Goal: Task Accomplishment & Management: Manage account settings

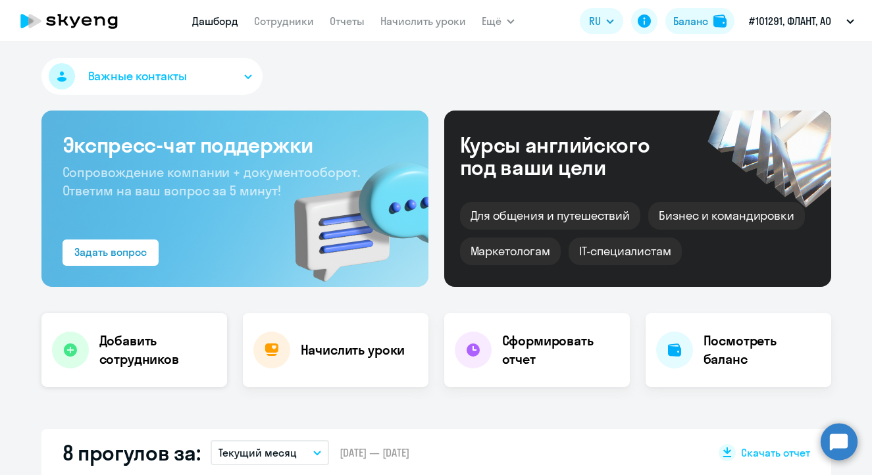
click at [143, 325] on div "Добавить сотрудников" at bounding box center [134, 350] width 186 height 74
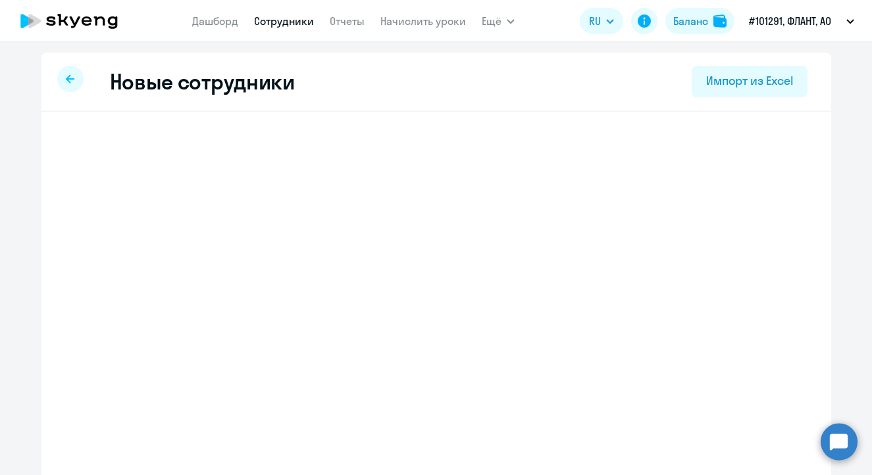
select select "english_adult_not_native_speaker"
select select "4"
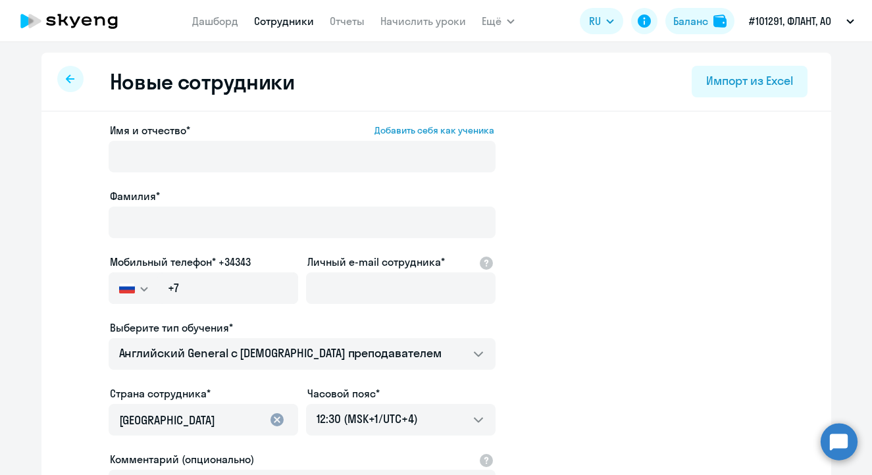
click at [184, 138] on div "Имя и отчество* Добавить себя как ученика" at bounding box center [302, 149] width 387 height 55
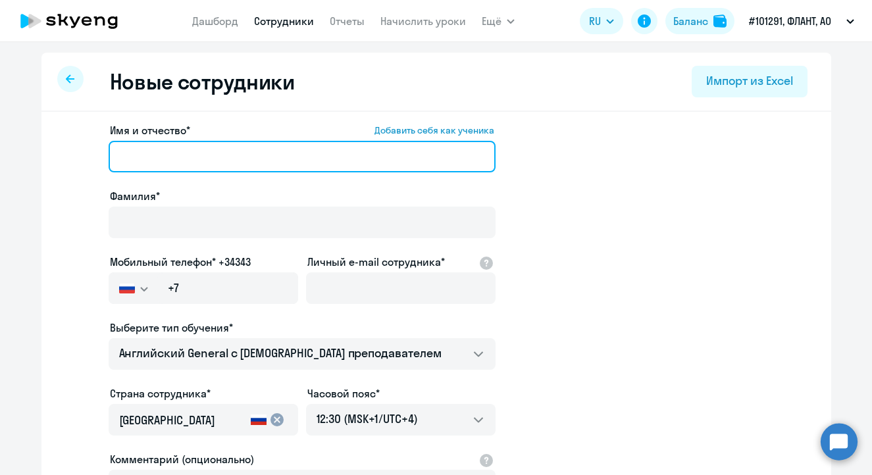
paste input "Максим Дмитриевич"
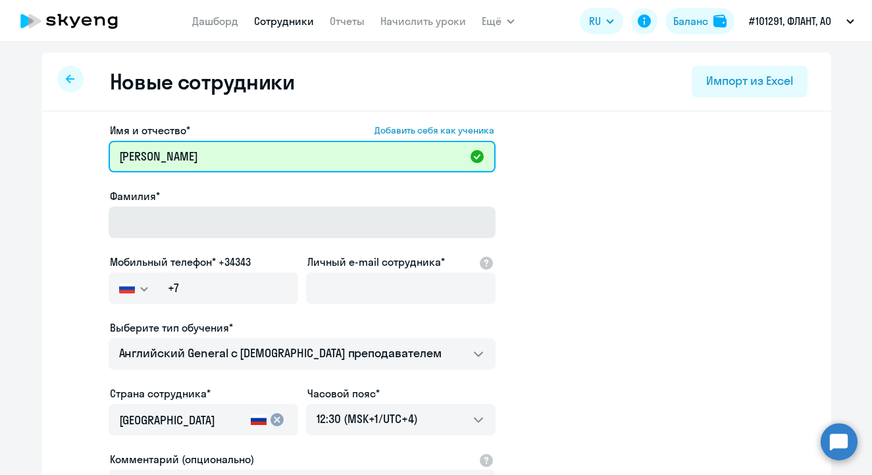
type input "Максим Дмитриевич"
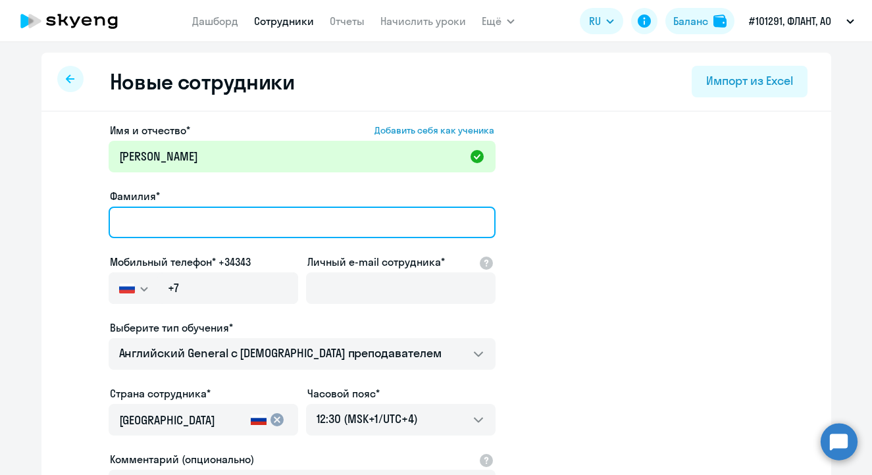
paste input "Смыслов"
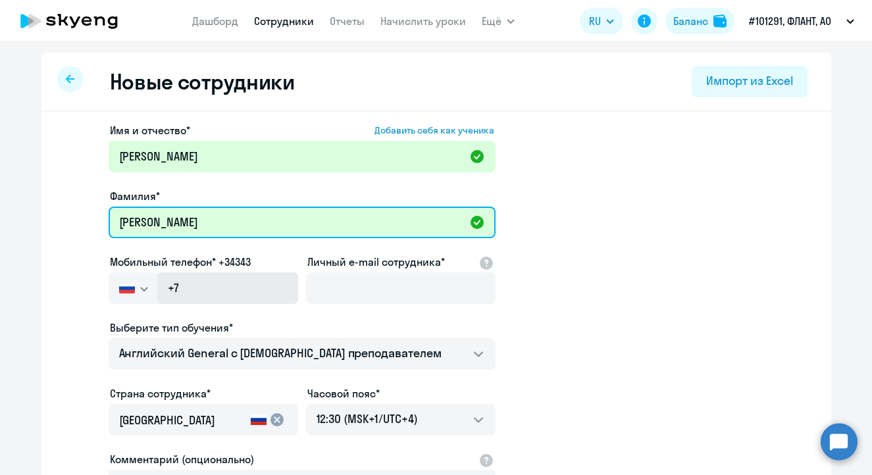
type input "Смыслов"
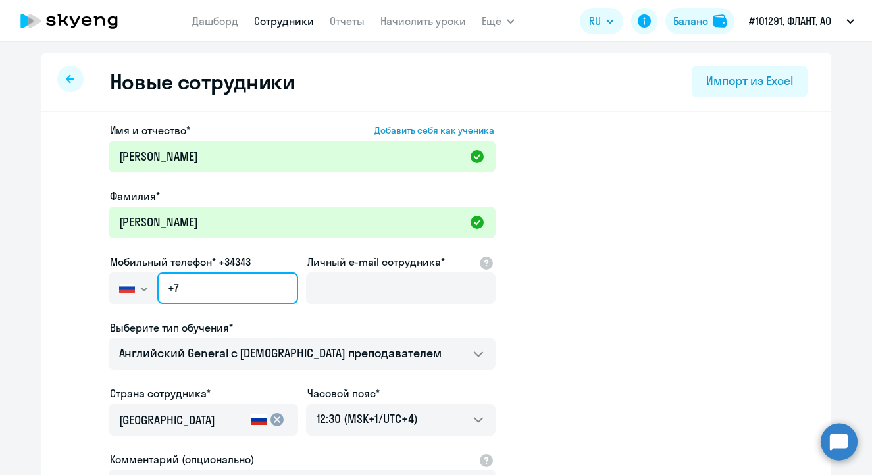
click at [188, 293] on input "+7" at bounding box center [227, 288] width 140 height 32
paste input "908 158-15-35"
type input "+7 908 158-15-35"
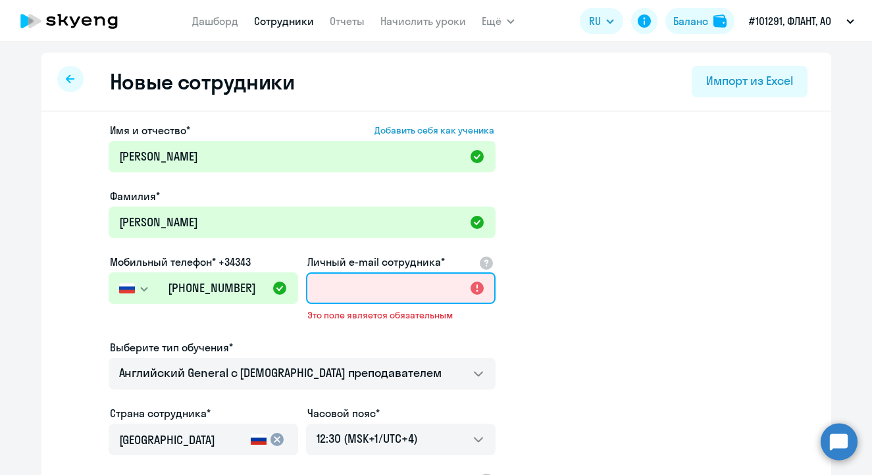
paste input "maksim1961space@gmail.com"
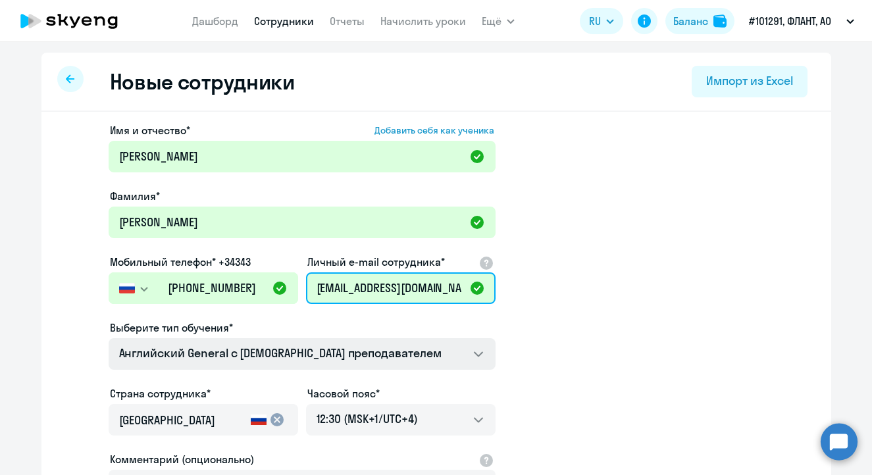
type input "maksim1961space@gmail.com"
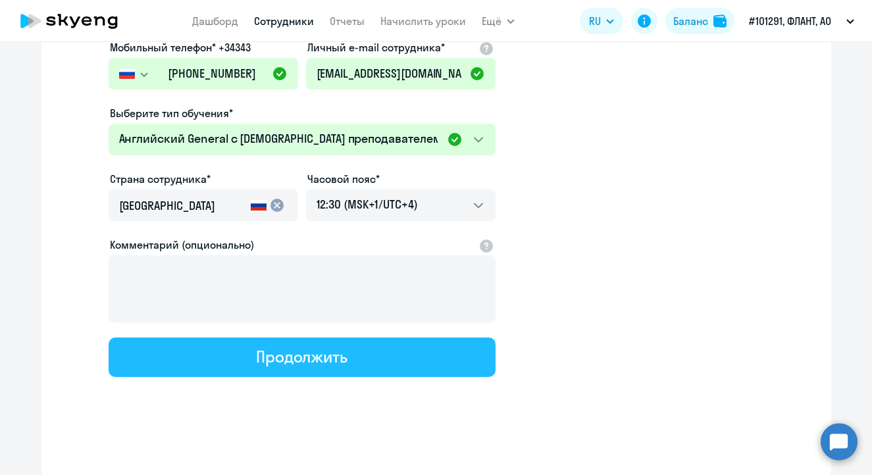
click at [368, 363] on button "Продолжить" at bounding box center [302, 357] width 387 height 39
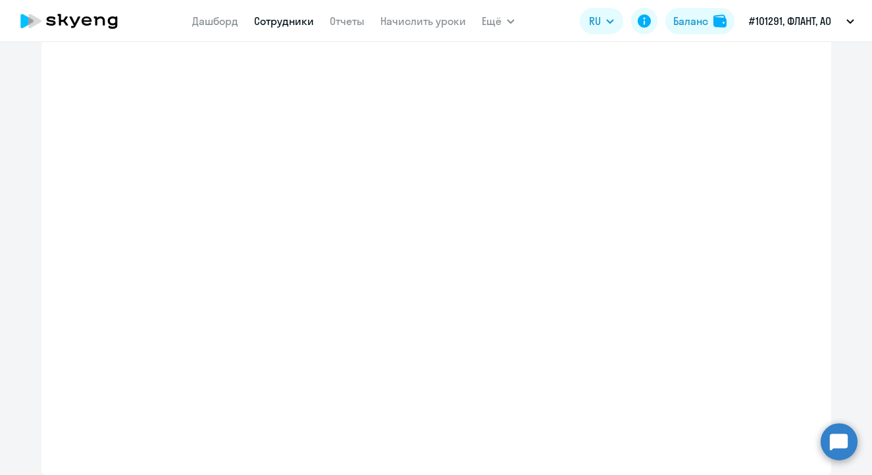
select select "english_adult_not_native_speaker"
select select "4"
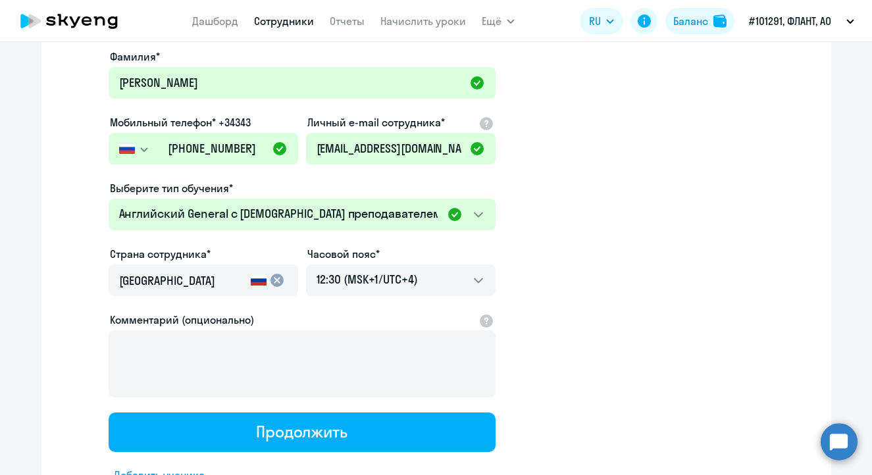
scroll to position [5, 0]
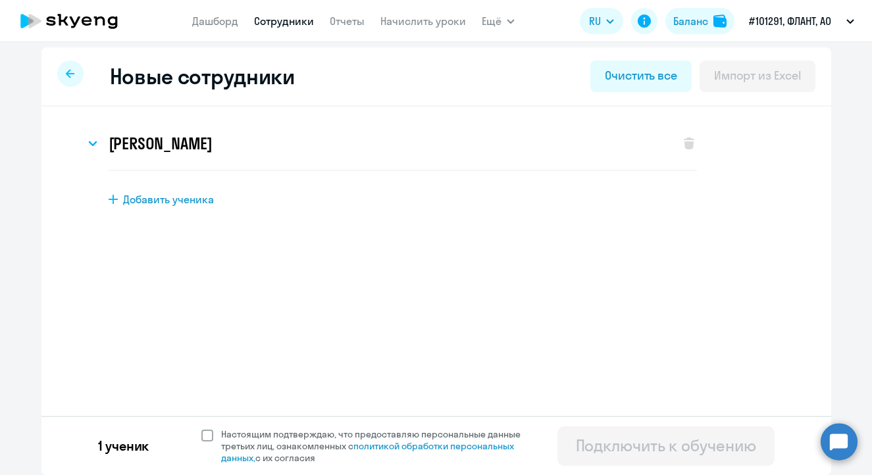
click at [204, 432] on span at bounding box center [207, 436] width 12 height 12
click at [201, 428] on input "Настоящим подтверждаю, что предоставляю персональные данные третьих лиц, ознако…" at bounding box center [201, 428] width 1 height 1
checkbox input "true"
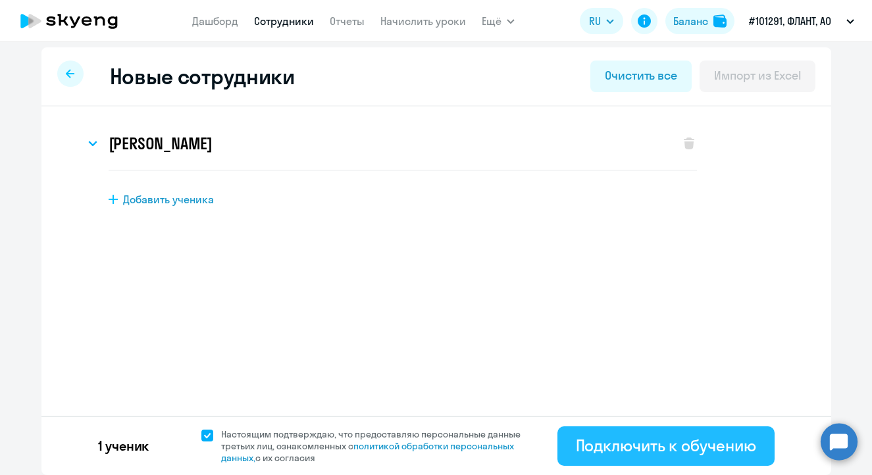
click at [658, 439] on div "Подключить к обучению" at bounding box center [666, 445] width 180 height 21
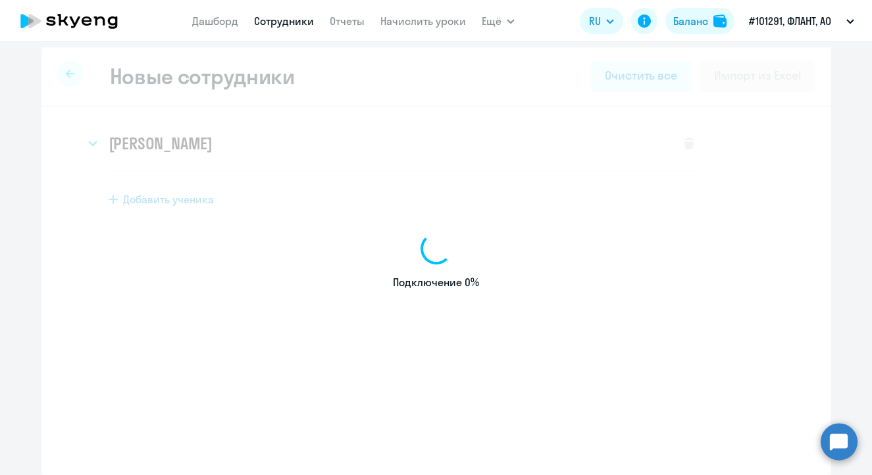
select select "english_adult_not_native_speaker"
select select "4"
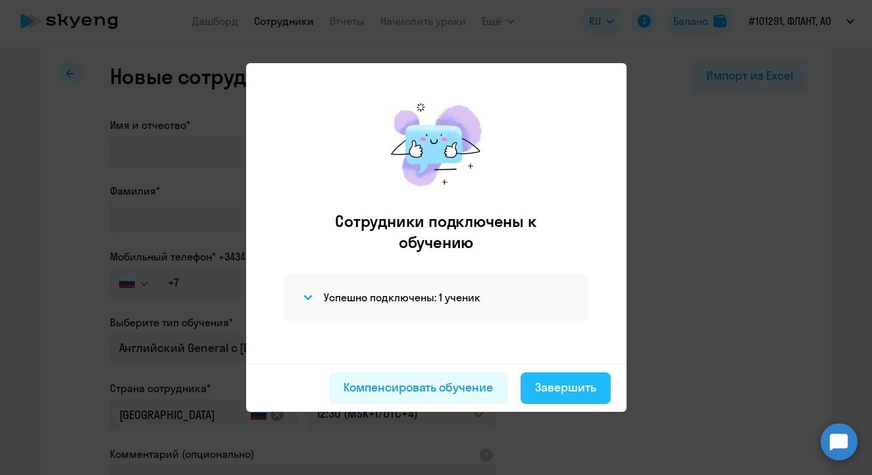
click at [555, 331] on div "Сотрудники подключены к обучению Успешно подключены: 1 ученик" at bounding box center [436, 227] width 359 height 274
click at [575, 384] on div "Завершить" at bounding box center [565, 387] width 61 height 17
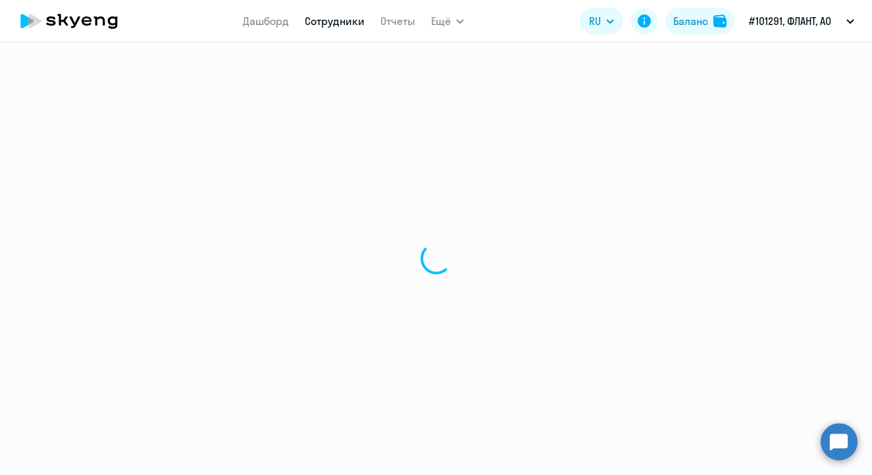
select select "30"
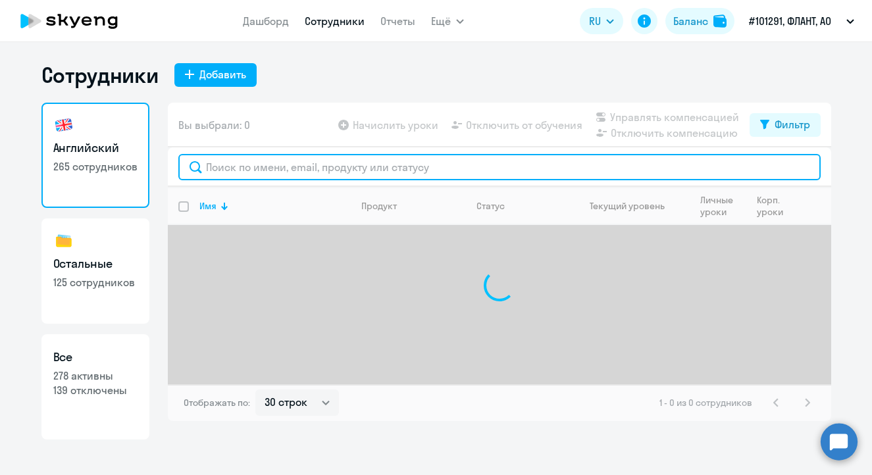
click at [307, 176] on input "text" at bounding box center [499, 167] width 642 height 26
type input "c"
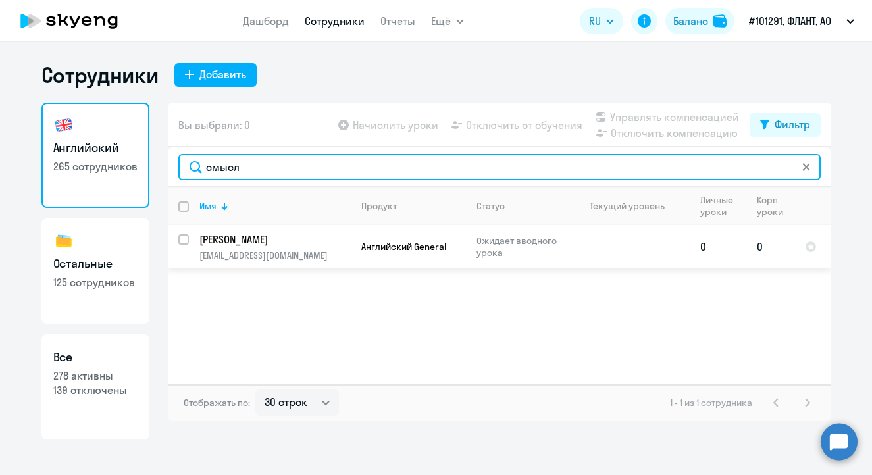
type input "смысл"
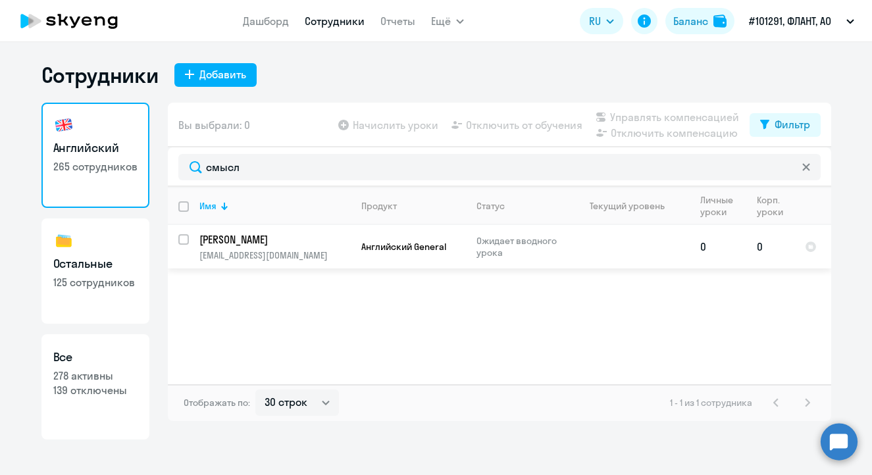
click at [180, 237] on input "select row 42285002" at bounding box center [191, 247] width 26 height 26
checkbox input "true"
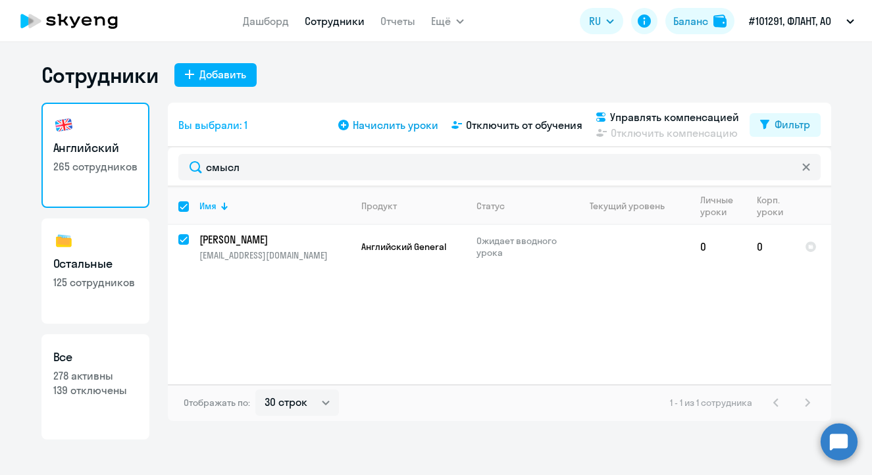
click at [383, 132] on span "Начислить уроки" at bounding box center [396, 125] width 86 height 16
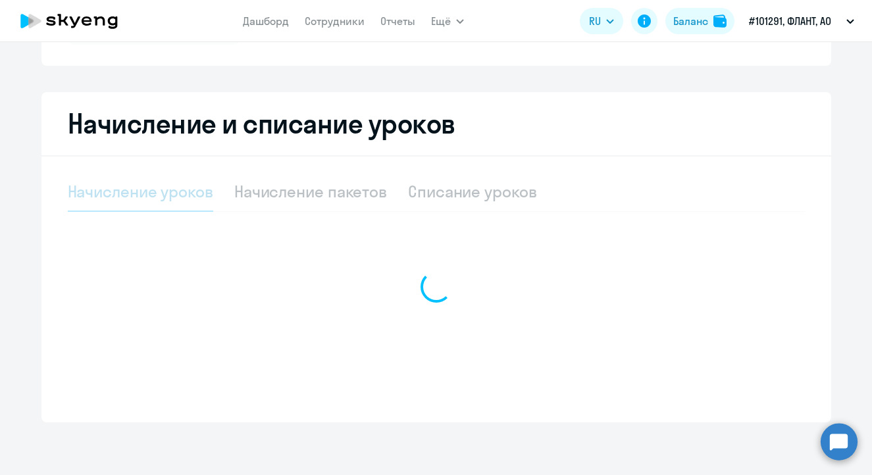
select select "10"
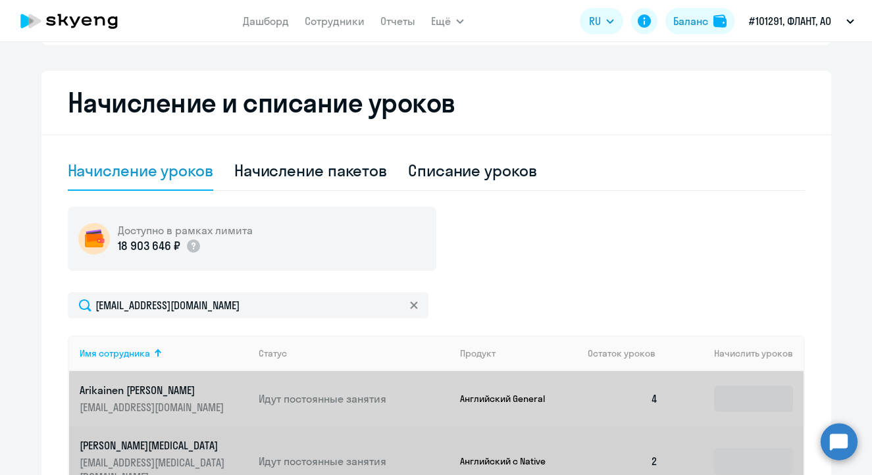
scroll to position [357, 0]
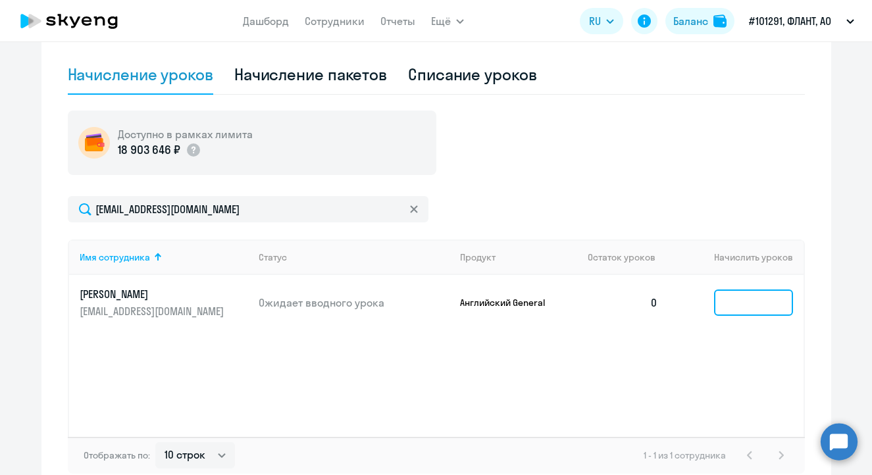
click at [740, 308] on input at bounding box center [753, 303] width 79 height 26
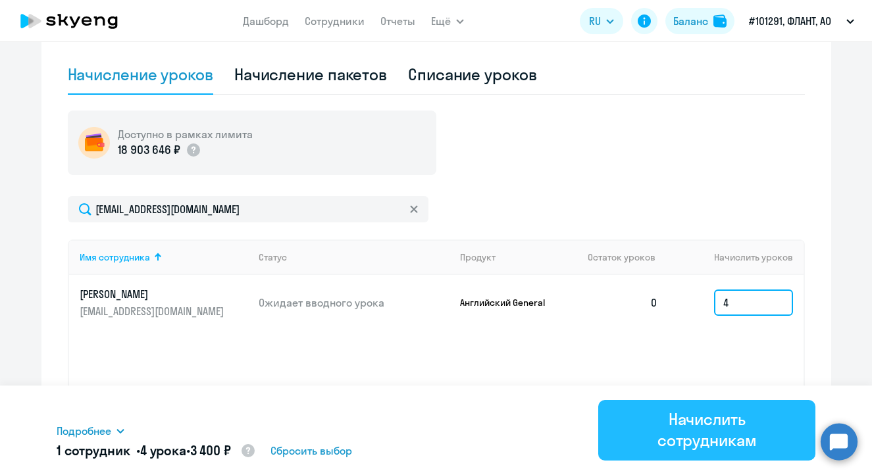
type input "4"
click at [665, 413] on div "Начислить сотрудникам" at bounding box center [707, 430] width 180 height 42
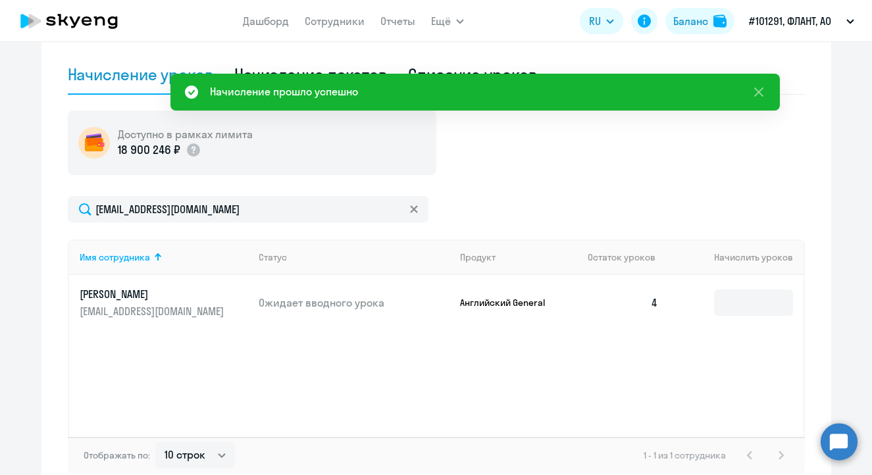
scroll to position [0, 0]
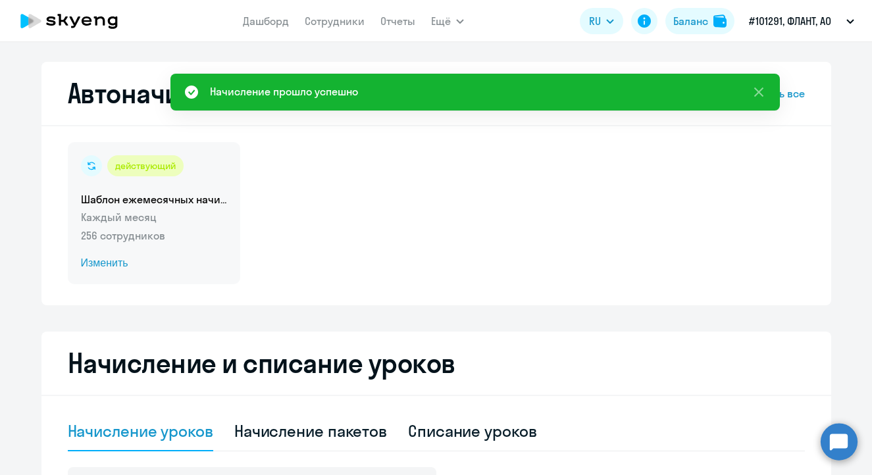
click at [107, 261] on span "Изменить" at bounding box center [154, 263] width 146 height 16
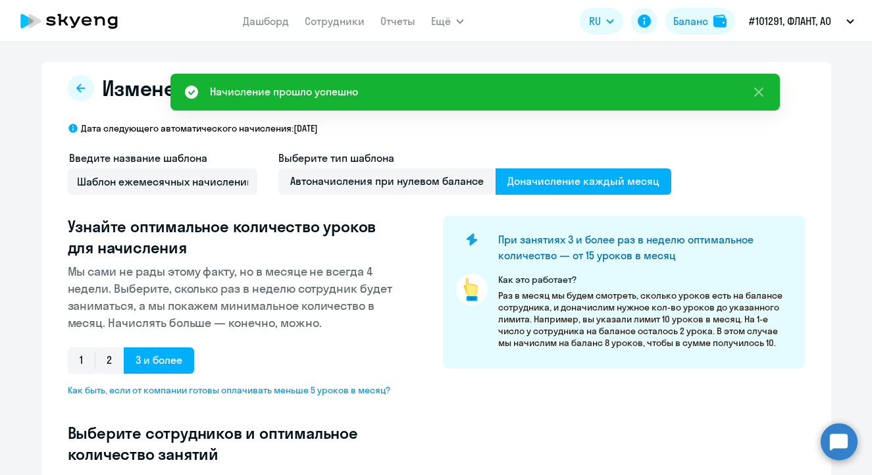
scroll to position [357, 0]
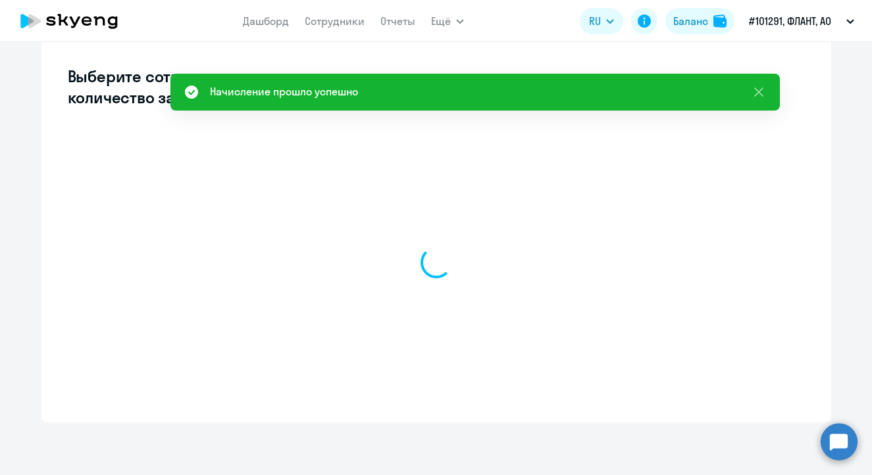
select select "10"
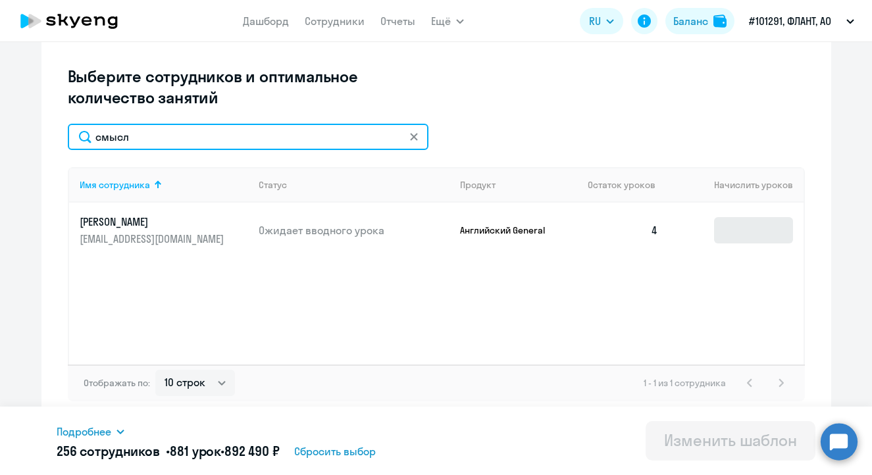
type input "смысл"
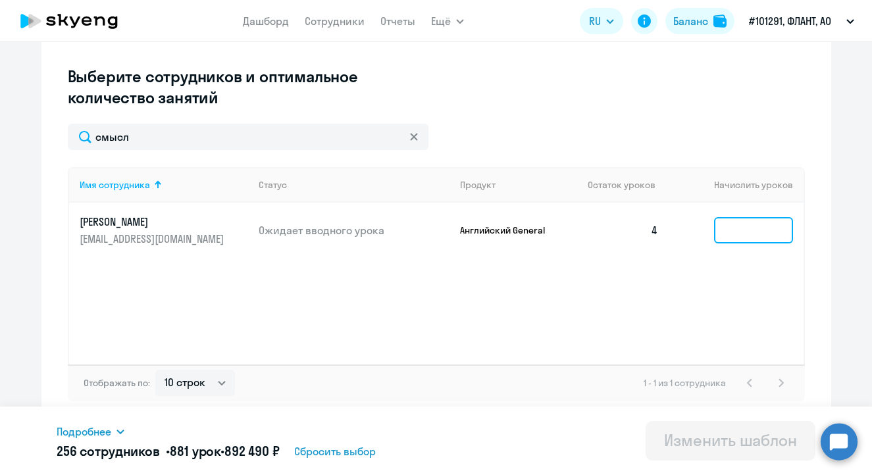
click at [750, 220] on input at bounding box center [753, 230] width 79 height 26
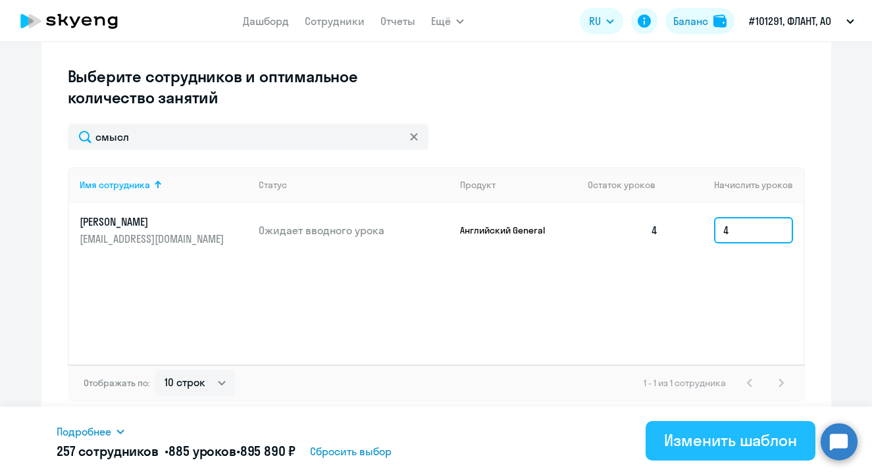
type input "4"
click at [725, 430] on div "Изменить шаблон" at bounding box center [730, 440] width 133 height 21
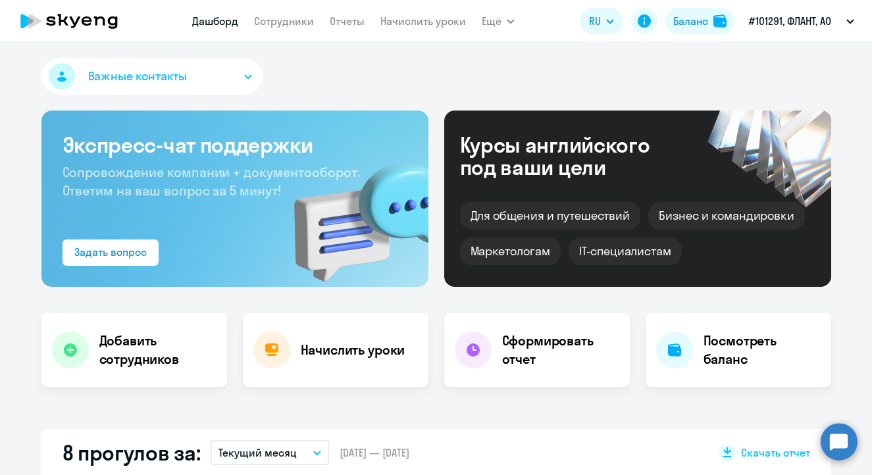
click at [263, 30] on nav "[PERSON_NAME] Отчеты Начислить уроки" at bounding box center [329, 21] width 274 height 26
select select "30"
click at [271, 23] on link "Сотрудники" at bounding box center [284, 20] width 60 height 13
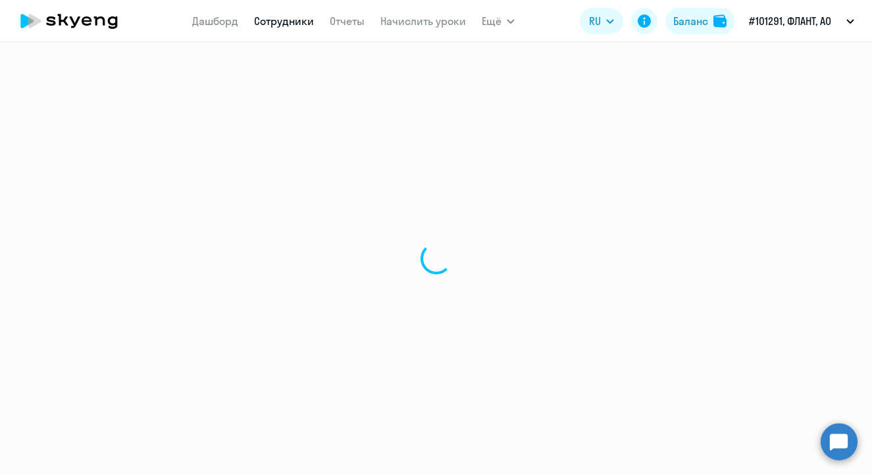
select select "30"
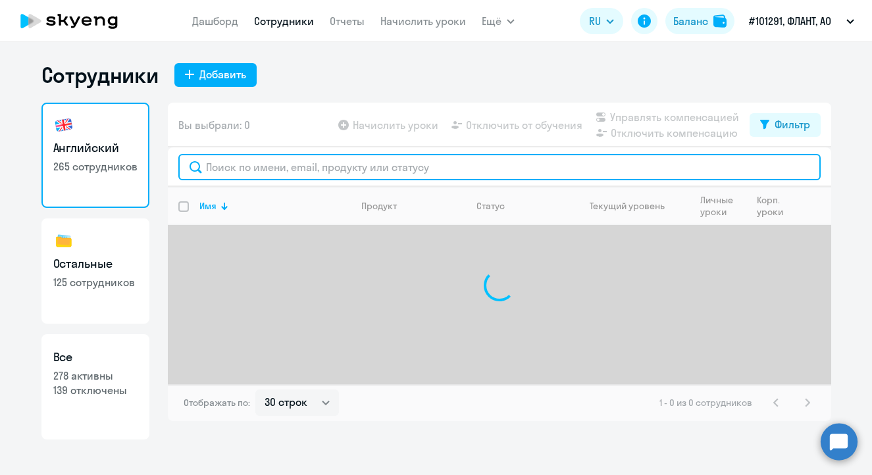
click at [226, 172] on input "text" at bounding box center [499, 167] width 642 height 26
type input "t"
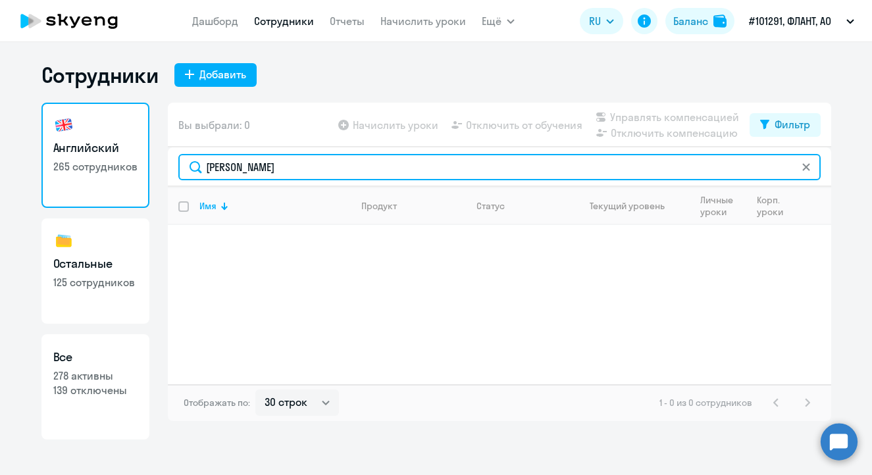
drag, startPoint x: 276, startPoint y: 167, endPoint x: 113, endPoint y: 157, distance: 164.2
click at [115, 157] on div "Английский 265 сотрудников Остальные 125 сотрудников Все 278 активны 139 отключ…" at bounding box center [436, 271] width 790 height 337
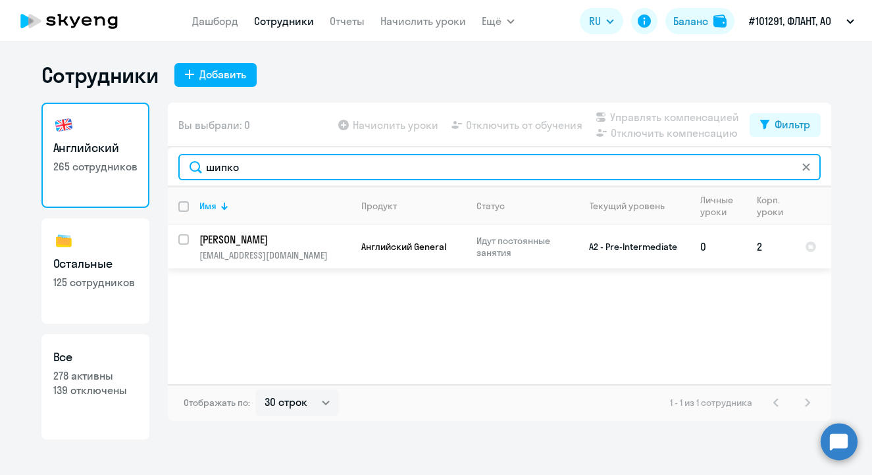
type input "шипко"
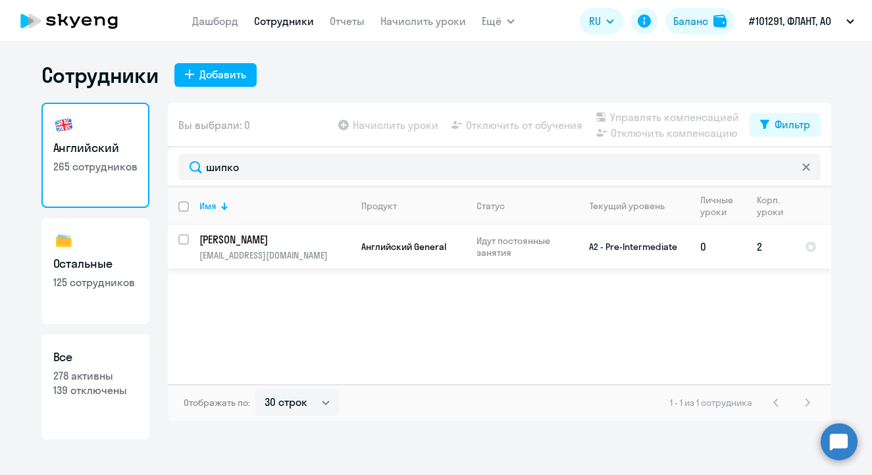
click at [184, 239] on input "select row 40618564" at bounding box center [191, 247] width 26 height 26
checkbox input "true"
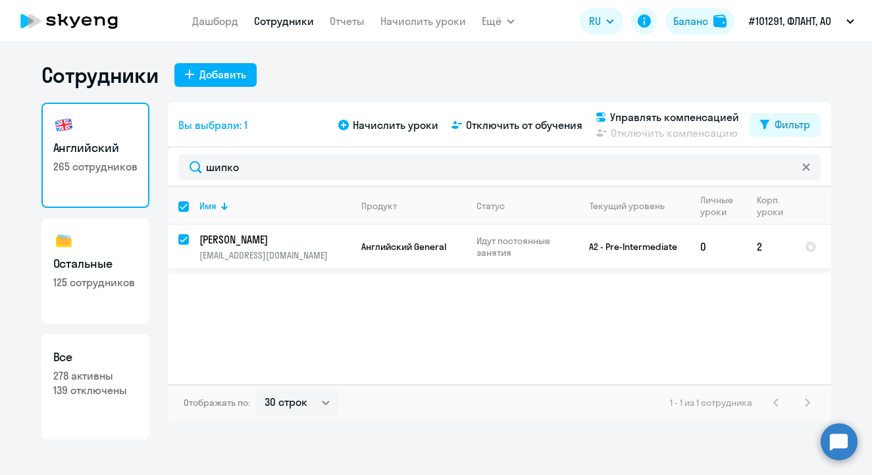
drag, startPoint x: 184, startPoint y: 243, endPoint x: 424, endPoint y: 145, distance: 259.2
click at [188, 242] on input "deselect row 40618564" at bounding box center [191, 247] width 26 height 26
checkbox input "false"
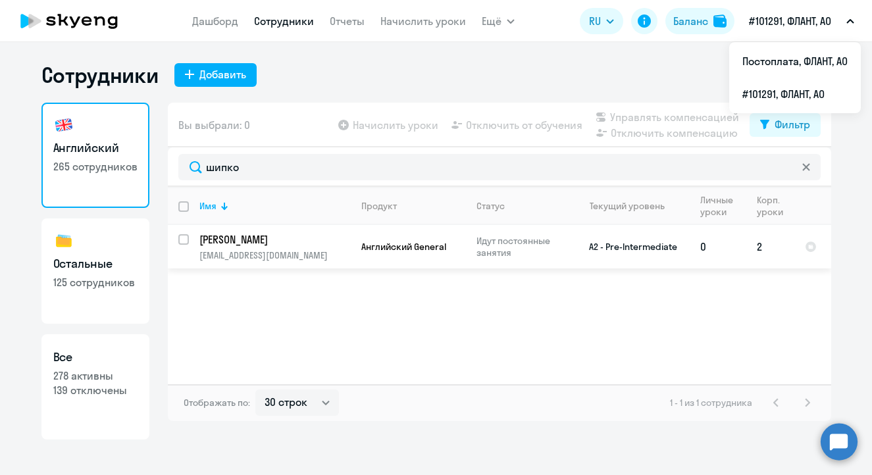
click at [186, 242] on input "select row 40618564" at bounding box center [191, 247] width 26 height 26
checkbox input "true"
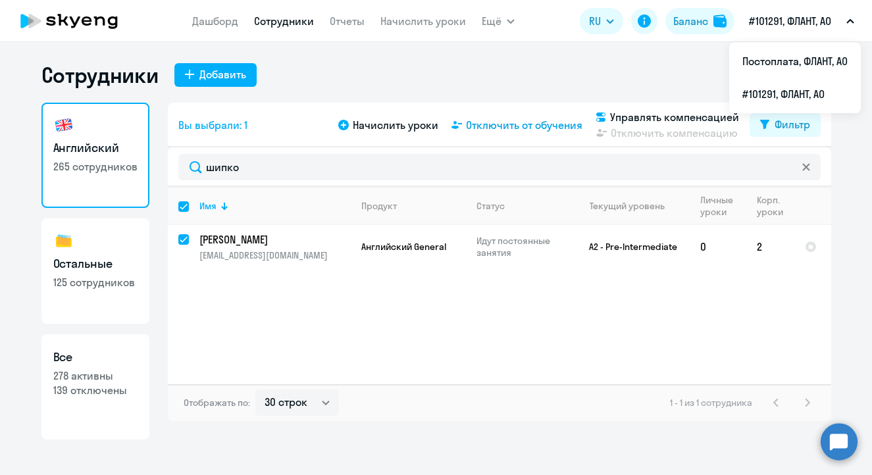
click at [503, 122] on span "Отключить от обучения" at bounding box center [524, 125] width 116 height 16
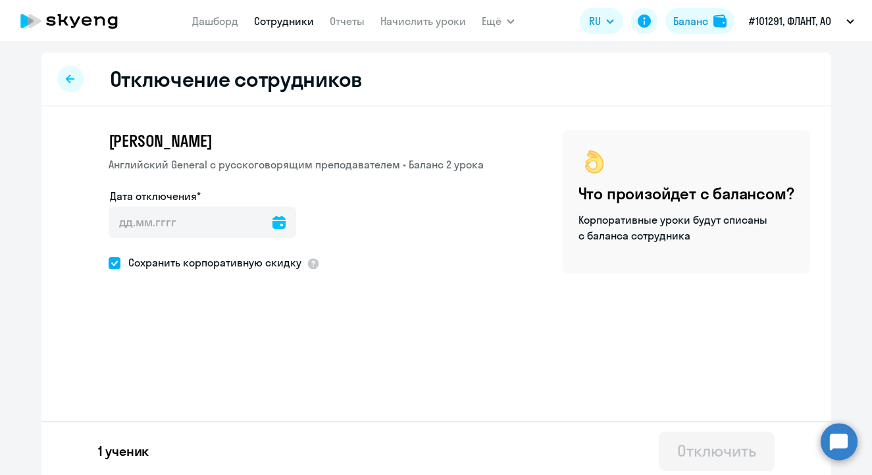
click at [274, 224] on icon at bounding box center [278, 222] width 13 height 13
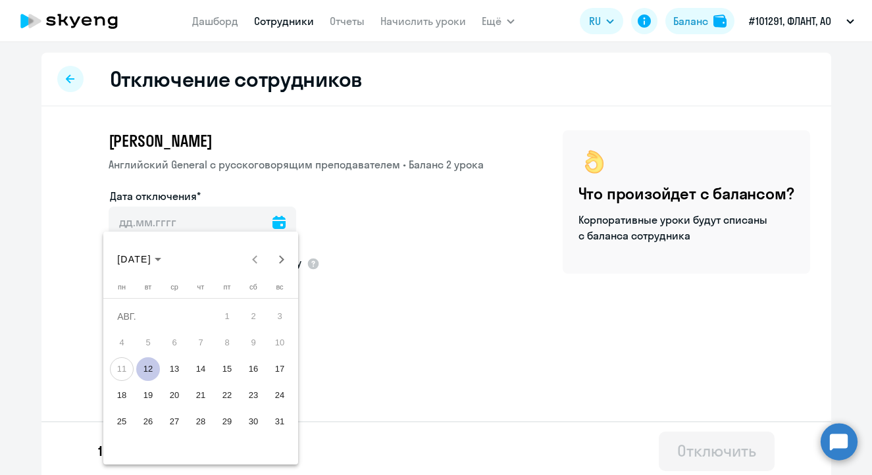
click at [232, 373] on span "15" at bounding box center [227, 369] width 24 height 24
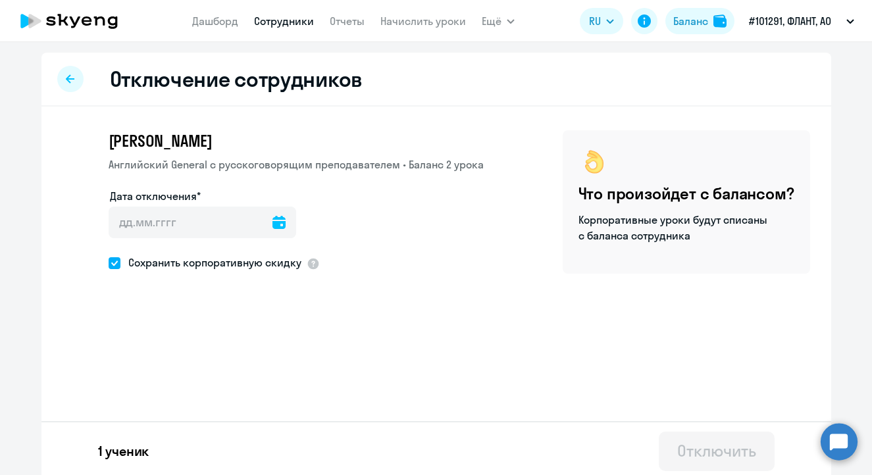
type input "[DATE]"
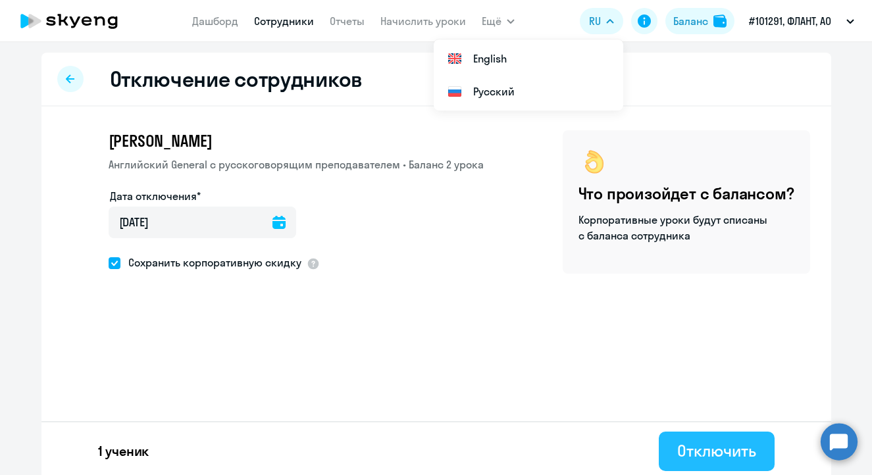
click at [711, 457] on div "Отключить" at bounding box center [716, 450] width 78 height 21
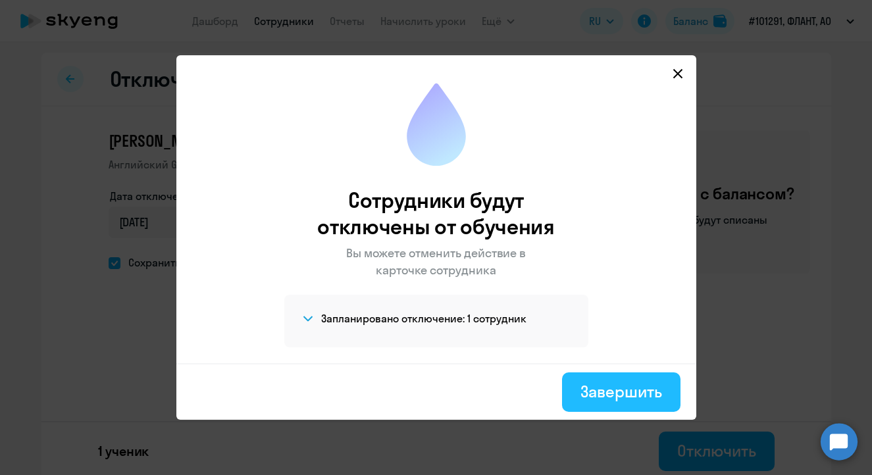
click at [598, 388] on div "Завершить" at bounding box center [620, 391] width 81 height 21
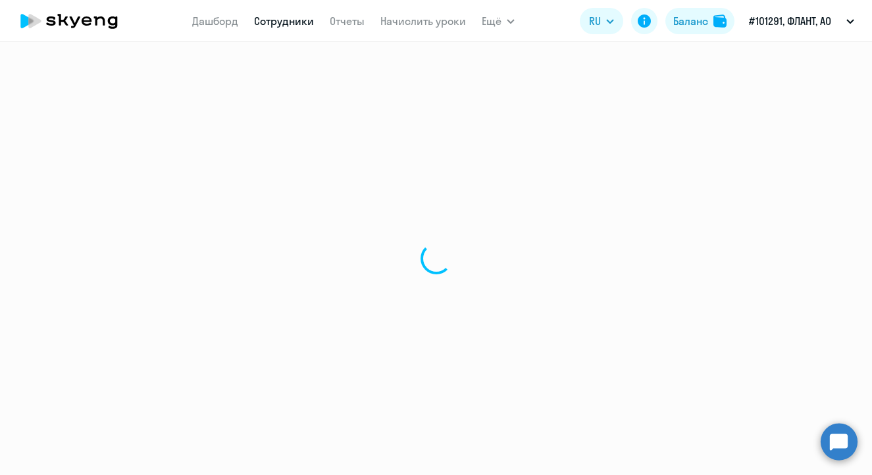
select select "30"
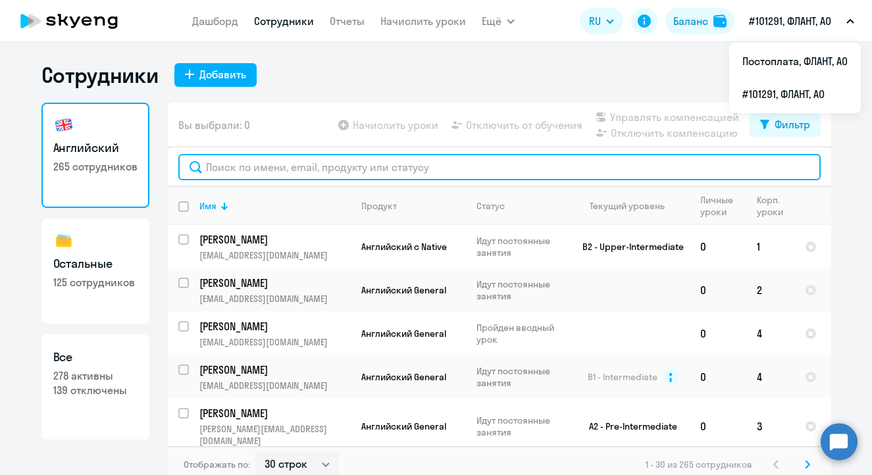
click at [267, 166] on input "text" at bounding box center [499, 167] width 642 height 26
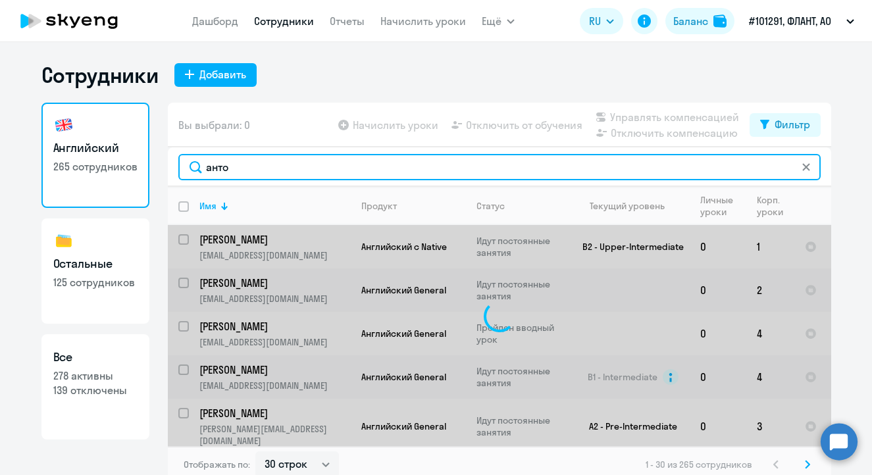
type input "[PERSON_NAME]"
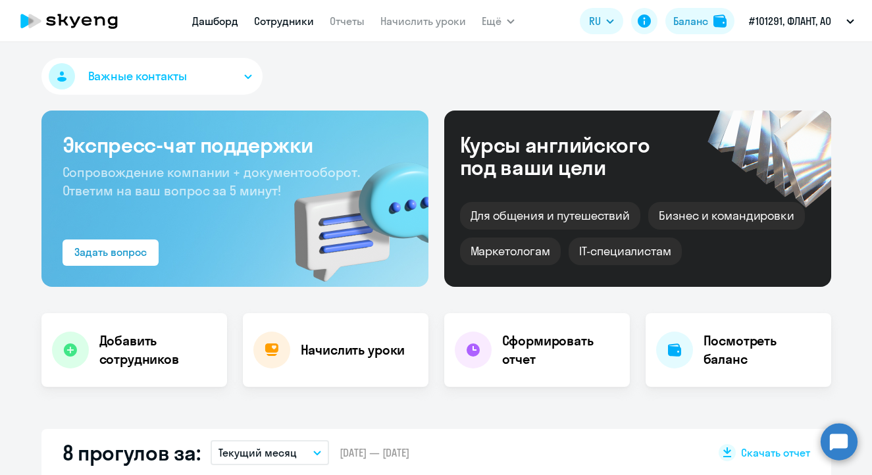
click at [280, 26] on link "Сотрудники" at bounding box center [284, 20] width 60 height 13
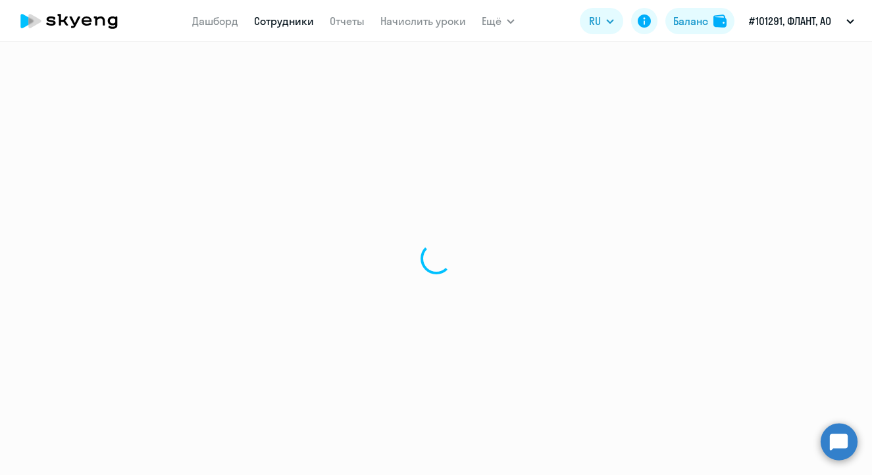
select select "30"
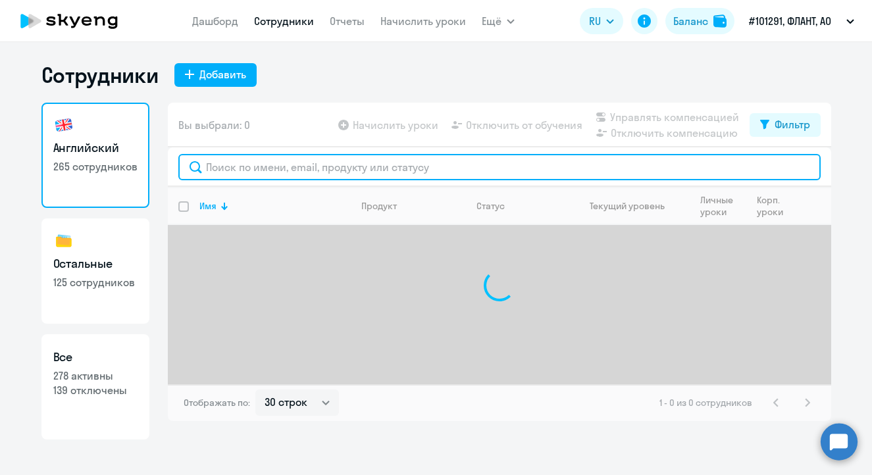
click at [270, 170] on input "text" at bounding box center [499, 167] width 642 height 26
type input "i"
type input "шипков"
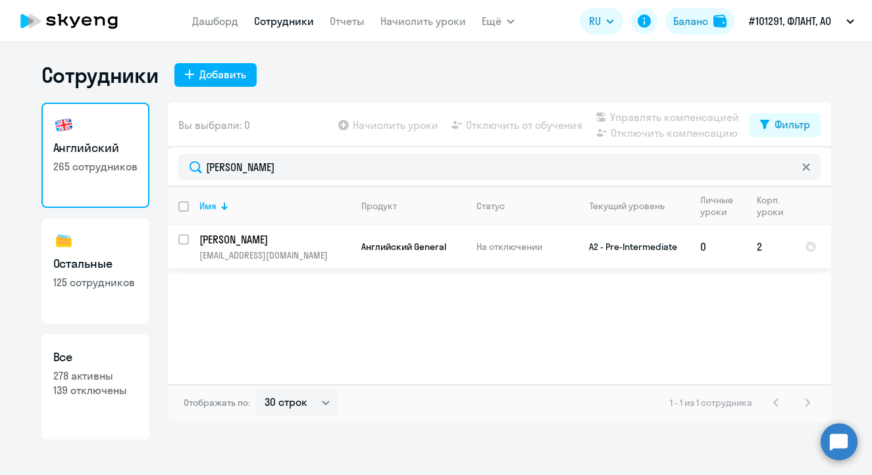
click at [192, 244] on td "Шипков Денис Александрович ya@gremli.ru" at bounding box center [270, 246] width 162 height 43
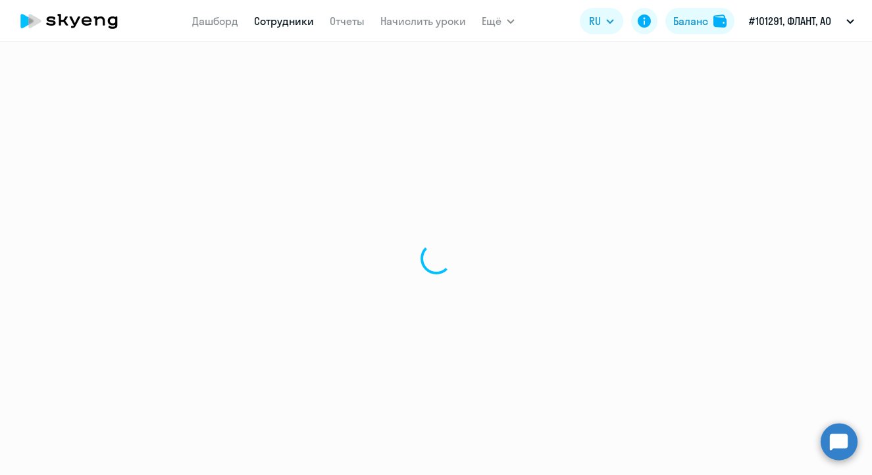
select select "english"
select select "30"
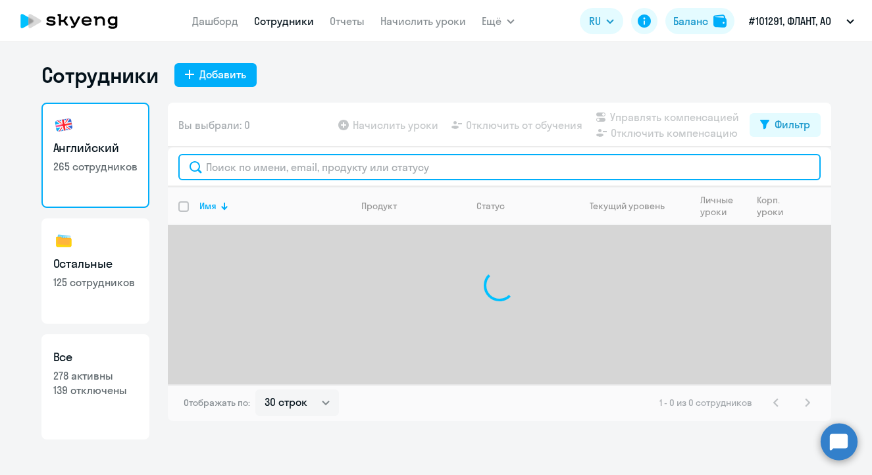
click at [288, 168] on input "text" at bounding box center [499, 167] width 642 height 26
type input "шипков"
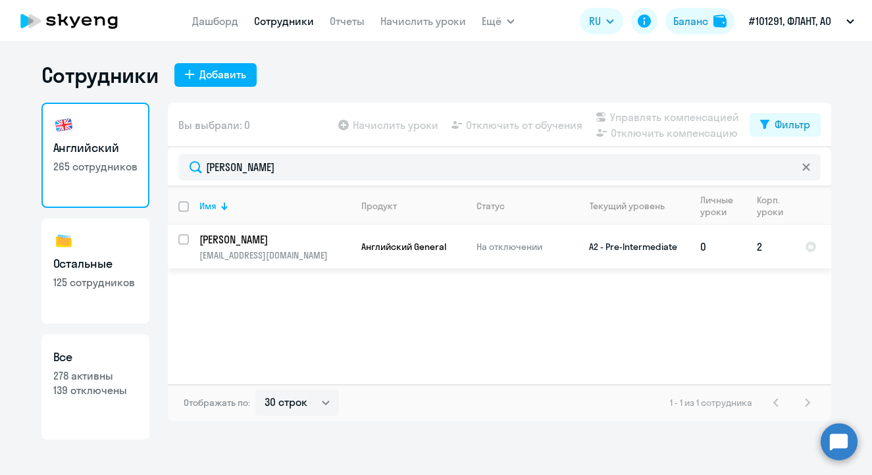
click at [180, 245] on input "select row 40618564" at bounding box center [191, 247] width 26 height 26
checkbox input "true"
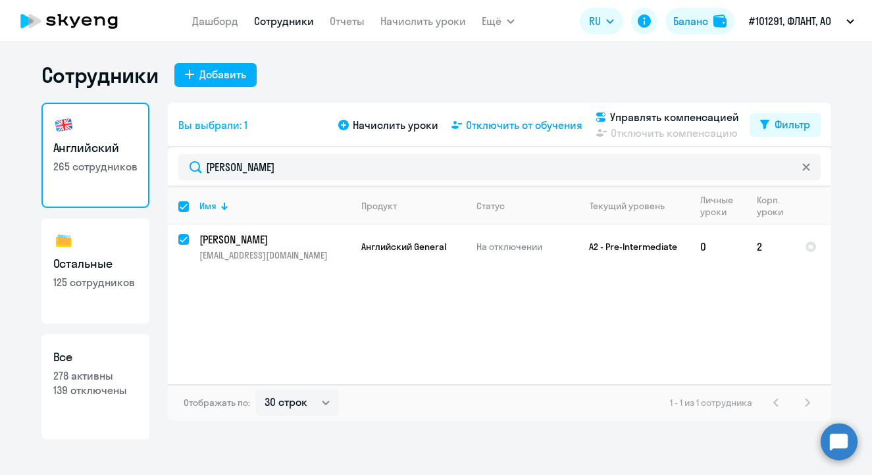
click at [513, 128] on span "Отключить от обучения" at bounding box center [524, 125] width 116 height 16
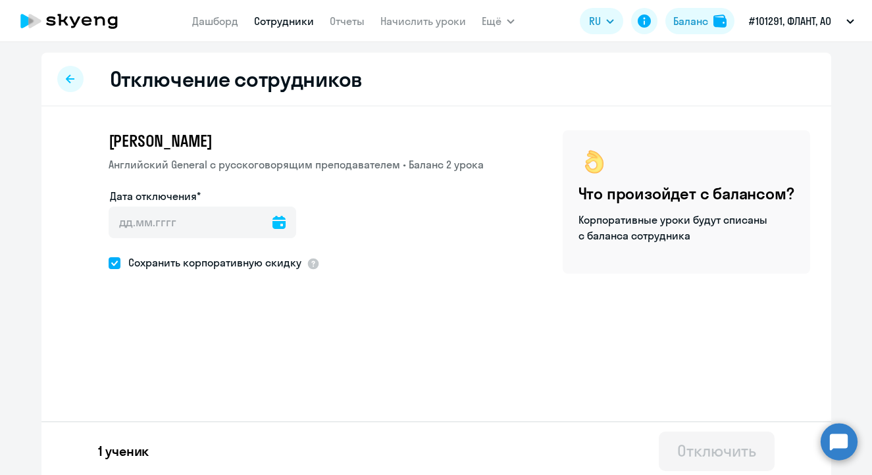
click at [272, 217] on icon at bounding box center [278, 222] width 13 height 13
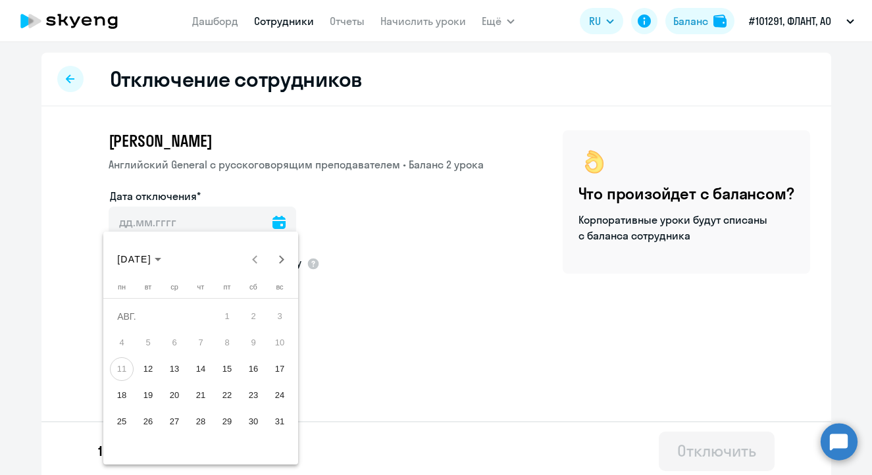
click at [247, 370] on span "16" at bounding box center [254, 369] width 24 height 24
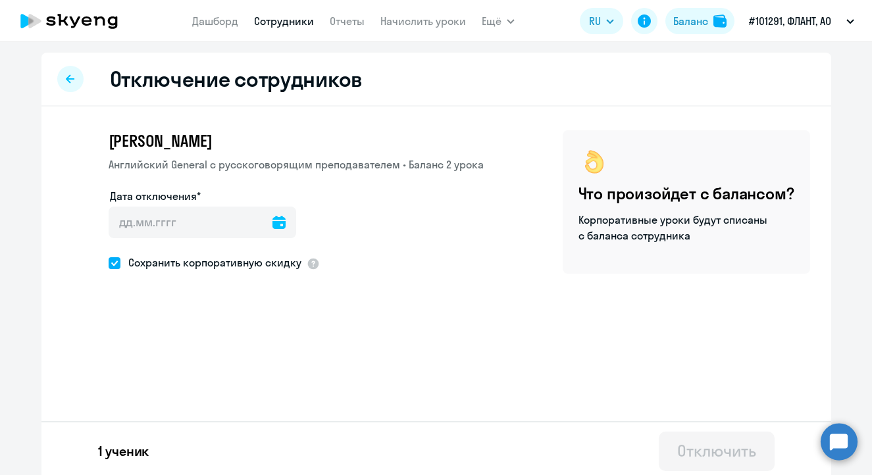
type input "16.08.2025"
type input "16.8.2025"
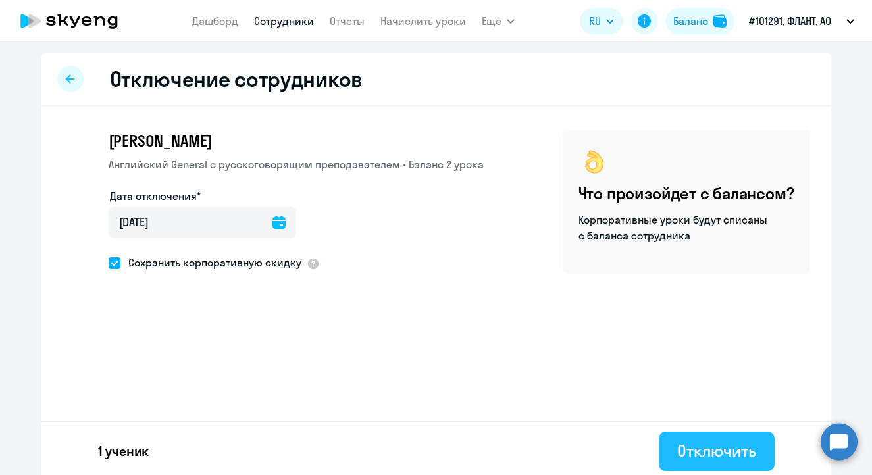
click at [692, 445] on div "Отключить" at bounding box center [716, 450] width 78 height 21
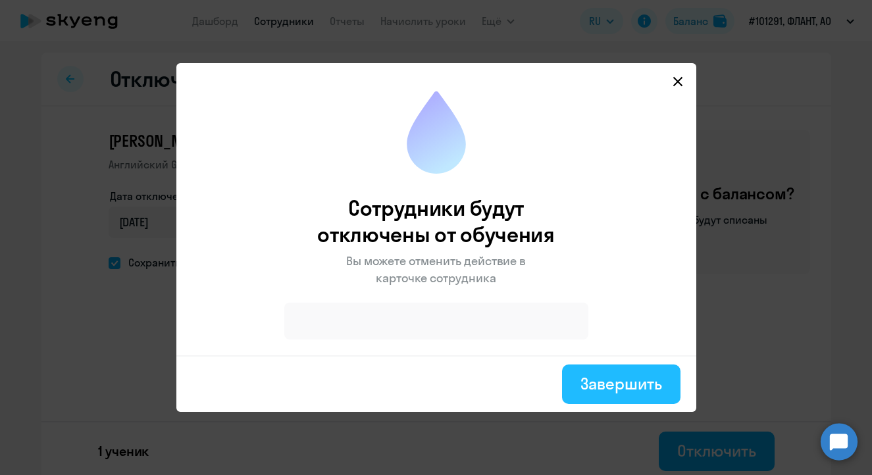
click at [627, 380] on div "Завершить" at bounding box center [620, 383] width 81 height 21
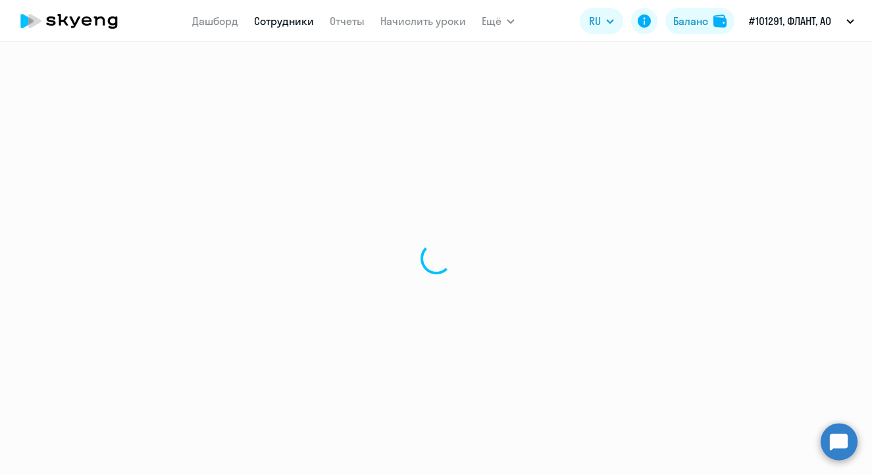
select select "30"
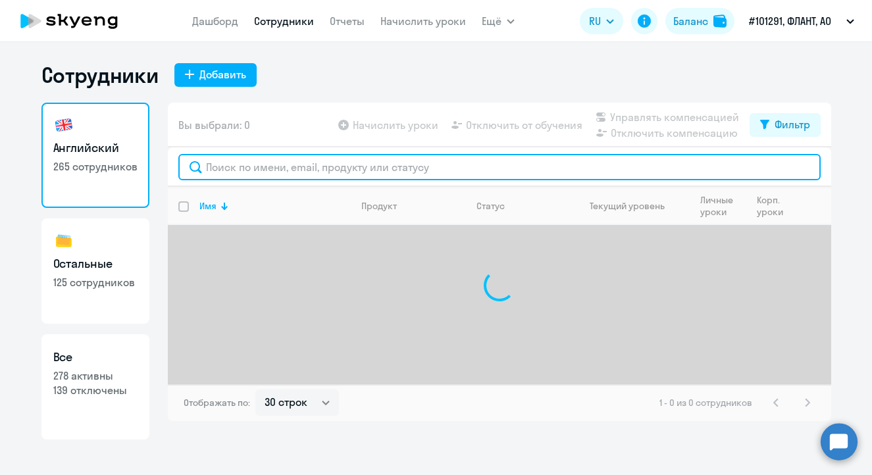
click at [292, 166] on input "text" at bounding box center [499, 167] width 642 height 26
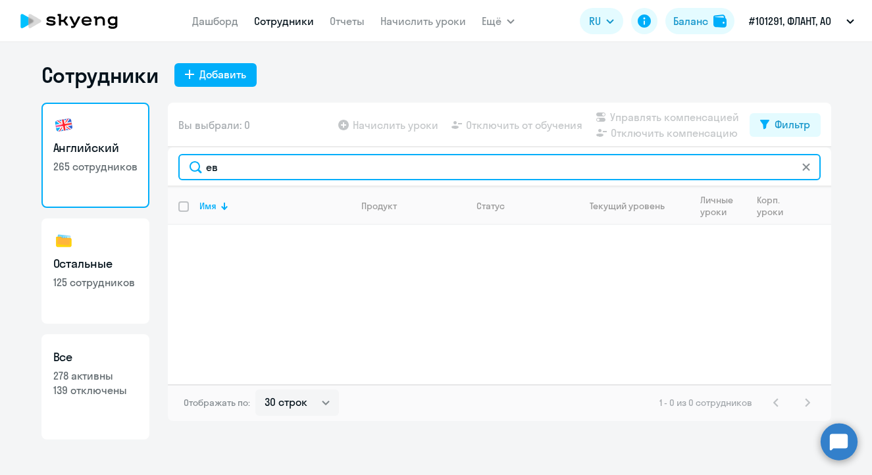
type input "е"
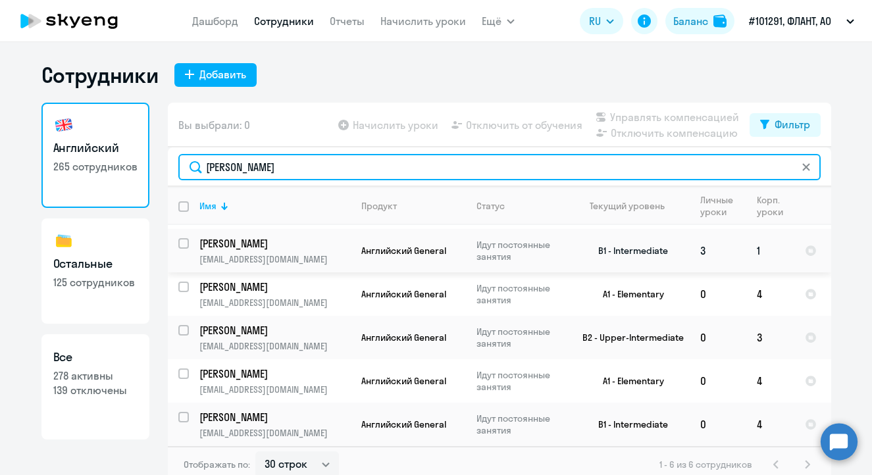
scroll to position [8, 0]
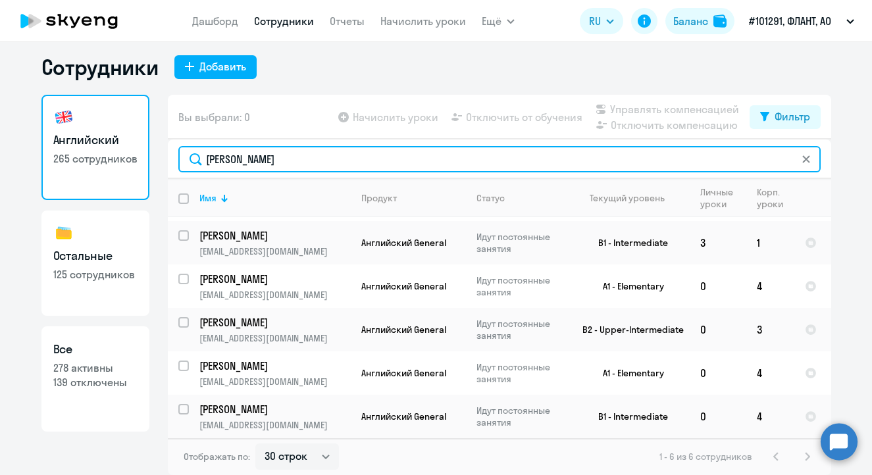
drag, startPoint x: 263, startPoint y: 159, endPoint x: 106, endPoint y: 151, distance: 156.8
click at [106, 151] on div "Английский 265 сотрудников Остальные 125 сотрудников Все 278 активны 139 отключ…" at bounding box center [436, 285] width 790 height 380
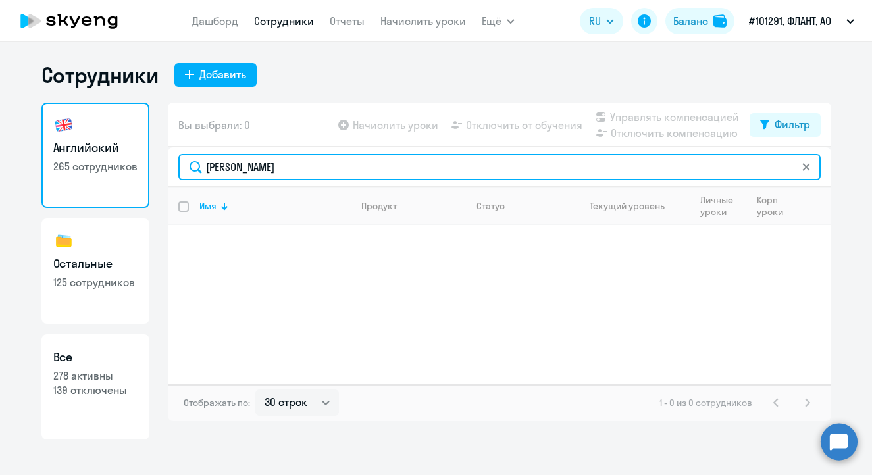
scroll to position [0, 0]
type input "ш"
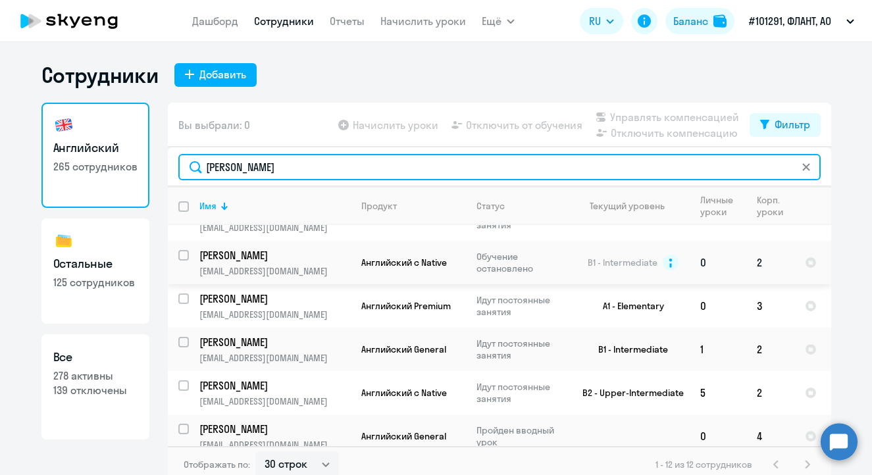
scroll to position [8, 0]
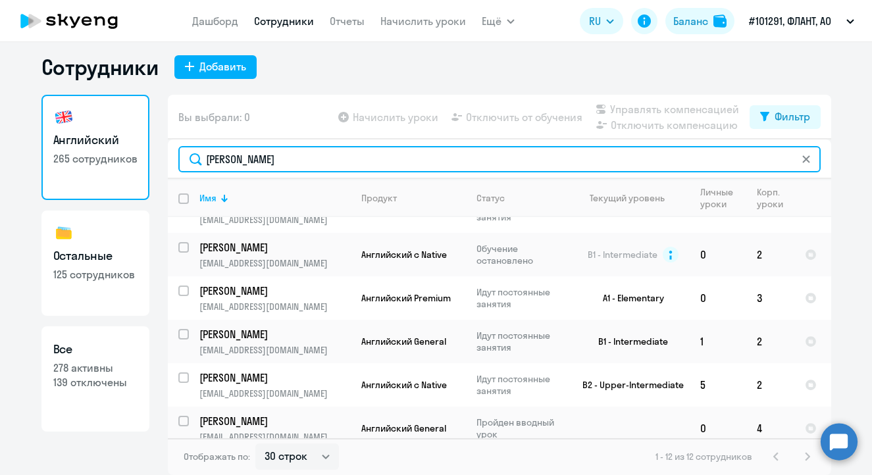
drag, startPoint x: 252, startPoint y: 163, endPoint x: 97, endPoint y: 161, distance: 155.3
click at [97, 161] on div "Английский 265 сотрудников Остальные 125 сотрудников Все 278 активны 139 отключ…" at bounding box center [436, 285] width 790 height 380
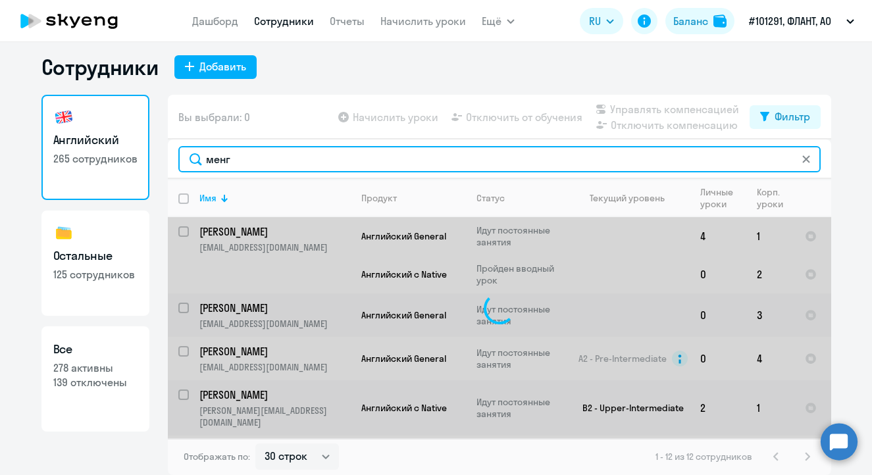
type input "менге"
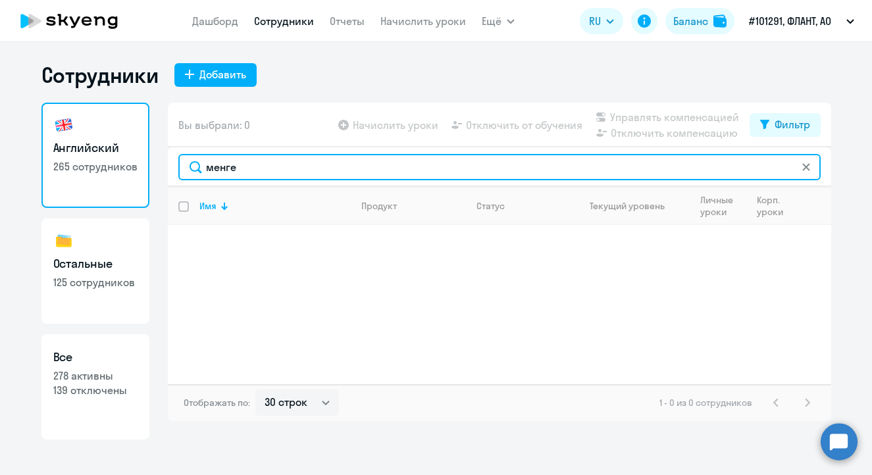
drag, startPoint x: 273, startPoint y: 173, endPoint x: 70, endPoint y: 168, distance: 203.4
click at [76, 173] on div "Английский 265 сотрудников Остальные 125 сотрудников Все 278 активны 139 отключ…" at bounding box center [436, 271] width 790 height 337
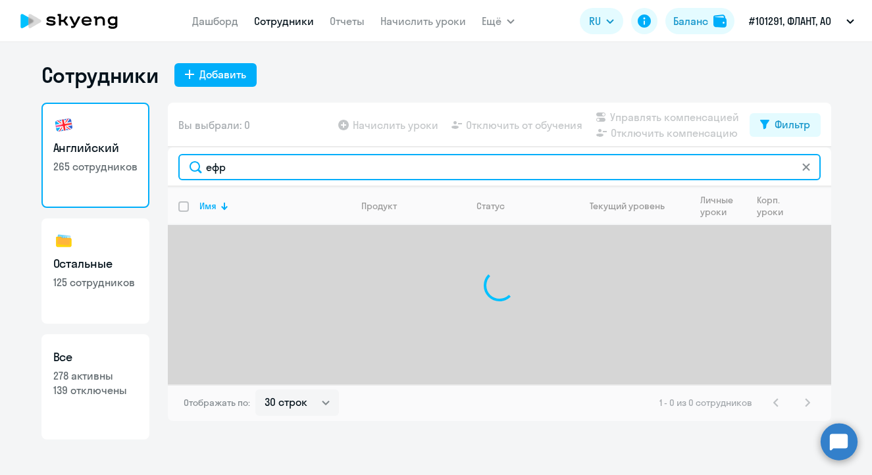
type input "ефре"
